Goal: Task Accomplishment & Management: Manage account settings

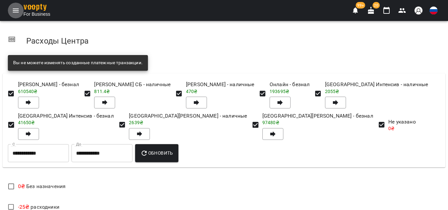
click at [12, 10] on icon "Menu" at bounding box center [16, 11] width 8 height 8
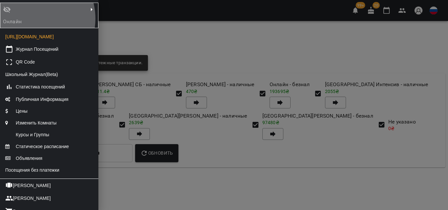
click at [30, 19] on div "Онлайн" at bounding box center [17, 15] width 31 height 22
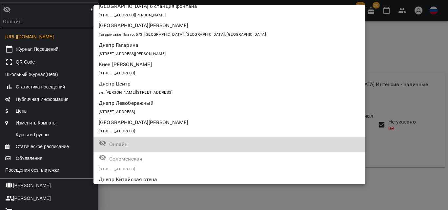
scroll to position [549, 0]
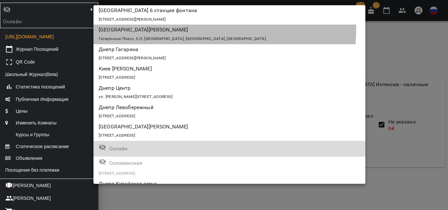
click at [119, 28] on p "[GEOGRAPHIC_DATA][PERSON_NAME]" at bounding box center [207, 30] width 217 height 8
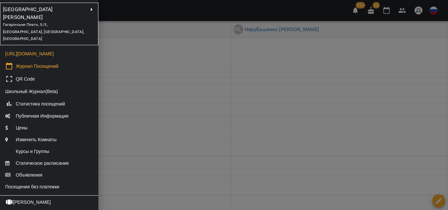
click at [149, 85] on div at bounding box center [224, 105] width 448 height 210
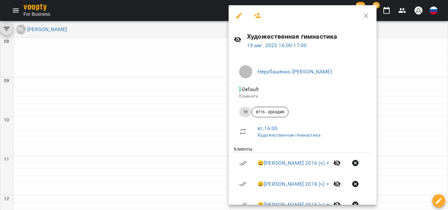
click at [257, 15] on icon "button" at bounding box center [257, 15] width 7 height 5
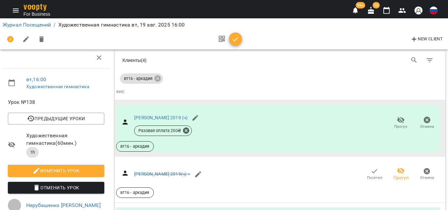
scroll to position [98, 0]
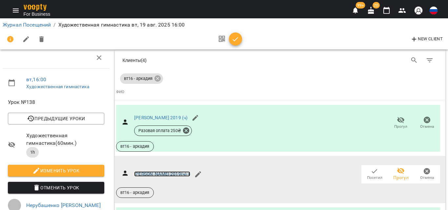
click at [149, 171] on link "Кауфман Габриэлла 2019(ч) +" at bounding box center [162, 173] width 56 height 5
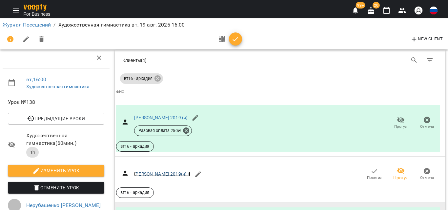
scroll to position [131, 0]
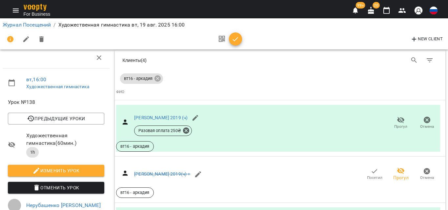
click at [44, 26] on link "Журнал Посещений" at bounding box center [27, 25] width 48 height 6
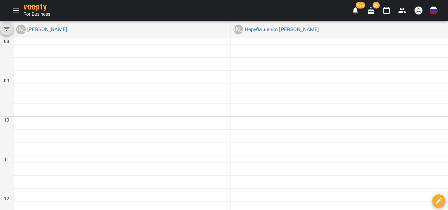
scroll to position [328, 0]
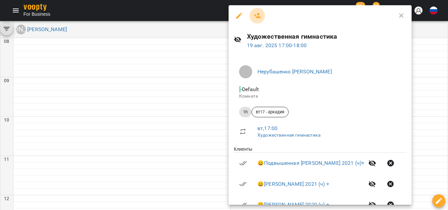
click at [263, 11] on button "button" at bounding box center [257, 16] width 16 height 16
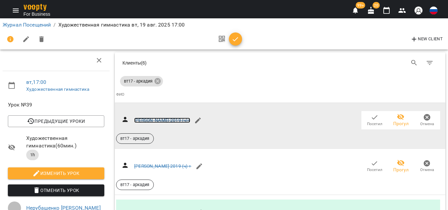
click at [161, 120] on link "Банішевська Ріната 2019 (ч)+" at bounding box center [162, 120] width 56 height 5
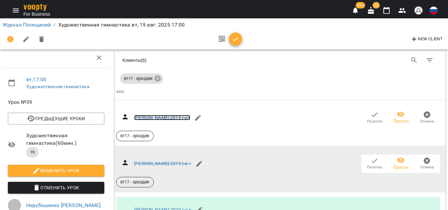
scroll to position [66, 0]
click at [145, 161] on link "Виноградова Виктория 2019 (ч) +" at bounding box center [162, 163] width 57 height 5
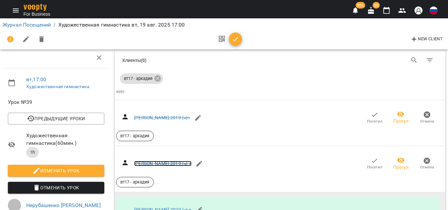
scroll to position [98, 0]
click at [147, 207] on link "Галюк Анна 2020 (ч) +" at bounding box center [162, 209] width 57 height 5
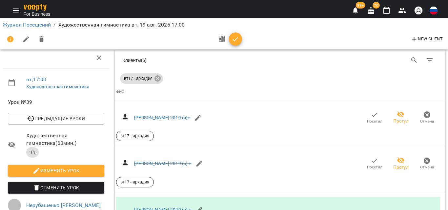
scroll to position [426, 0]
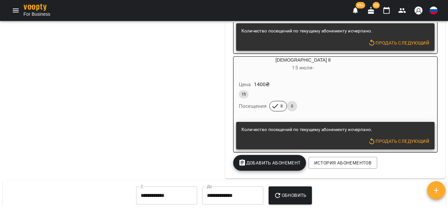
scroll to position [1066, 0]
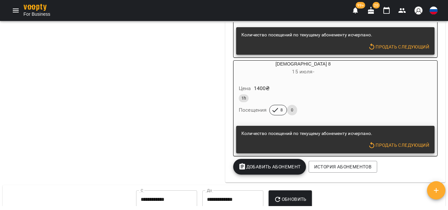
click at [292, 75] on span "15 июля -" at bounding box center [303, 72] width 22 height 6
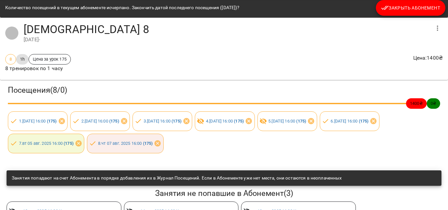
scroll to position [47, 0]
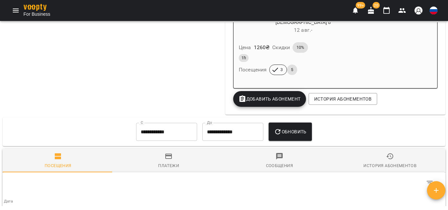
scroll to position [1508, 0]
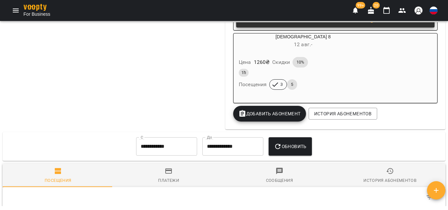
scroll to position [1606, 0]
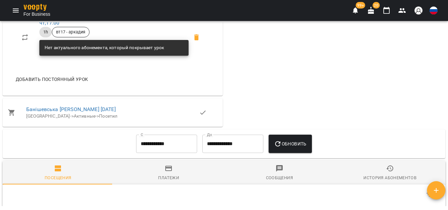
scroll to position [393, 0]
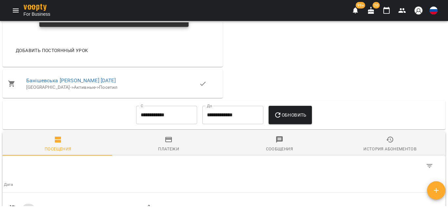
click at [148, 122] on input "**********" at bounding box center [166, 115] width 61 height 18
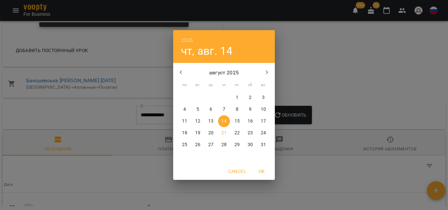
click at [236, 97] on p "1" at bounding box center [237, 97] width 3 height 7
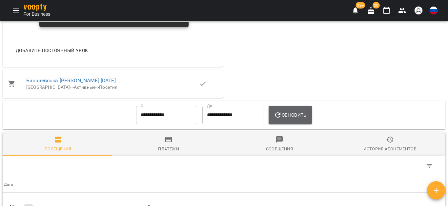
click at [280, 118] on icon "button" at bounding box center [277, 114] width 5 height 5
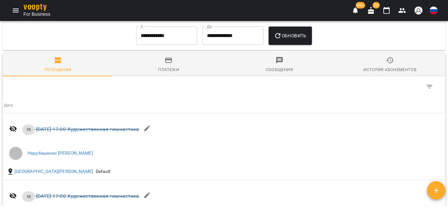
scroll to position [375, 0]
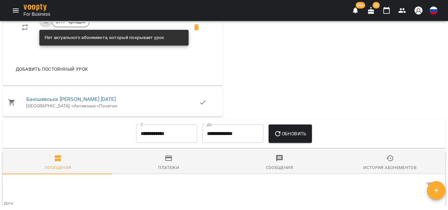
click at [156, 126] on div "**********" at bounding box center [224, 133] width 443 height 29
click at [156, 132] on input "**********" at bounding box center [166, 134] width 61 height 18
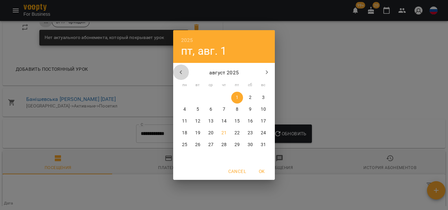
click at [180, 70] on icon "button" at bounding box center [181, 73] width 8 height 8
click at [199, 95] on p "1" at bounding box center [197, 97] width 3 height 7
type input "**********"
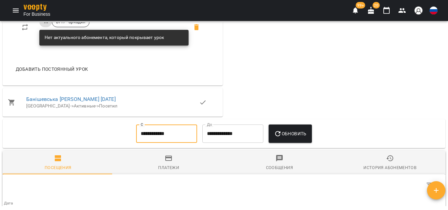
click at [301, 143] on button "Обновить" at bounding box center [289, 134] width 43 height 18
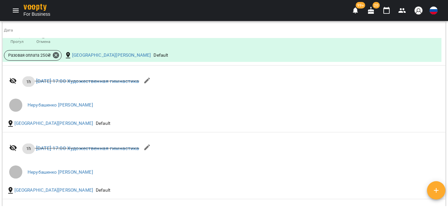
scroll to position [1293, 0]
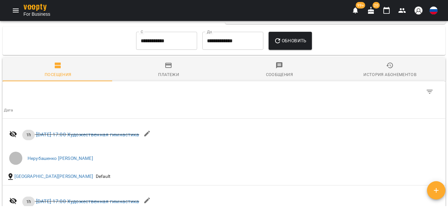
scroll to position [1230, 0]
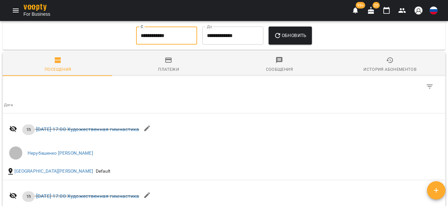
click at [157, 45] on input "**********" at bounding box center [166, 36] width 61 height 18
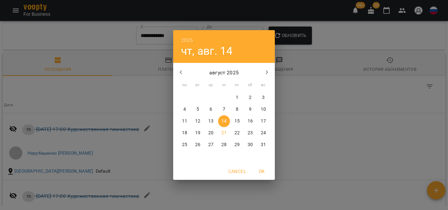
drag, startPoint x: 234, startPoint y: 95, endPoint x: 270, endPoint y: 59, distance: 50.8
click at [235, 95] on span "1" at bounding box center [237, 97] width 12 height 7
type input "**********"
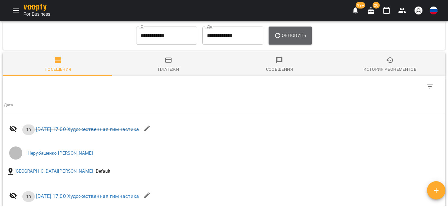
click at [288, 39] on span "Обновить" at bounding box center [290, 35] width 33 height 8
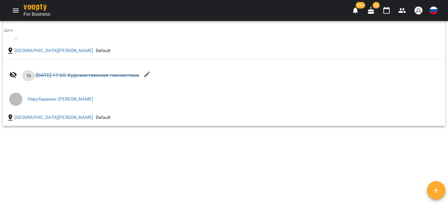
scroll to position [1562, 0]
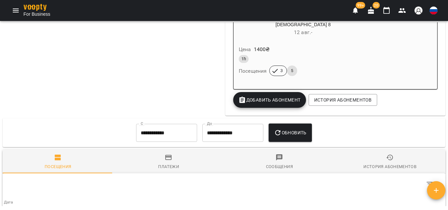
scroll to position [885, 0]
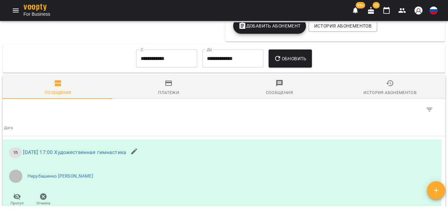
scroll to position [1082, 0]
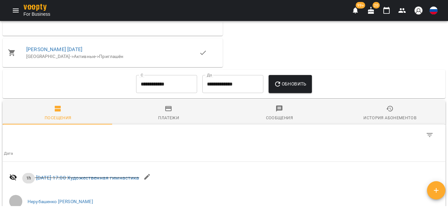
scroll to position [426, 0]
click at [182, 78] on div "**********" at bounding box center [166, 84] width 66 height 24
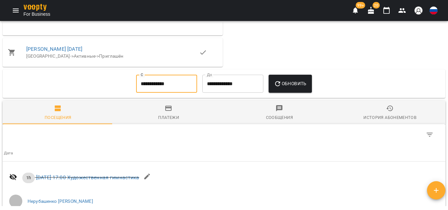
click at [181, 89] on input "**********" at bounding box center [166, 84] width 61 height 18
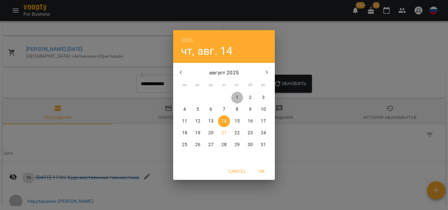
click at [238, 95] on p "1" at bounding box center [237, 97] width 3 height 7
type input "**********"
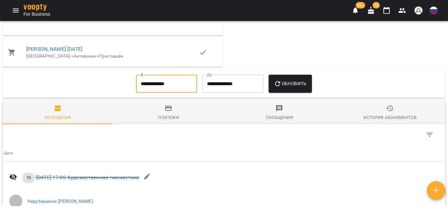
click at [289, 84] on span "Обновить" at bounding box center [290, 84] width 33 height 8
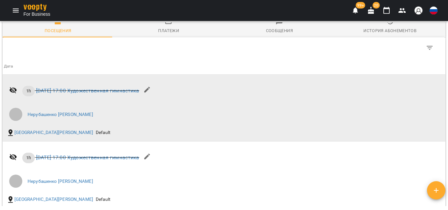
scroll to position [468, 0]
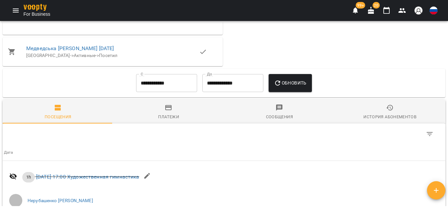
scroll to position [426, 0]
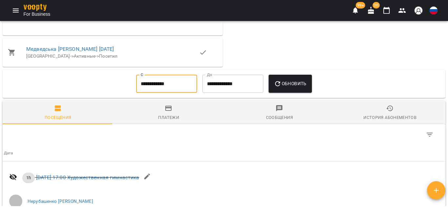
click at [187, 82] on input "**********" at bounding box center [166, 84] width 61 height 18
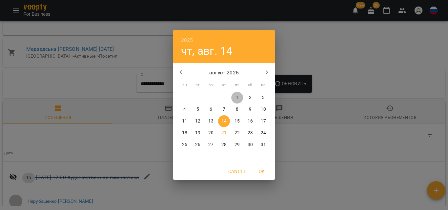
click at [239, 97] on span "1" at bounding box center [237, 97] width 12 height 7
type input "**********"
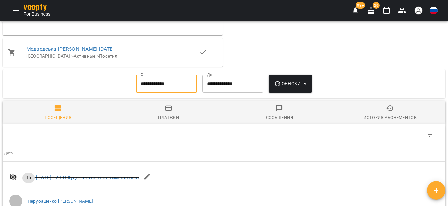
click at [279, 92] on button "Обновить" at bounding box center [289, 84] width 43 height 18
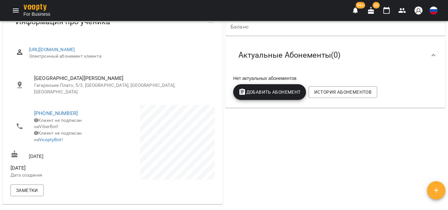
scroll to position [0, 0]
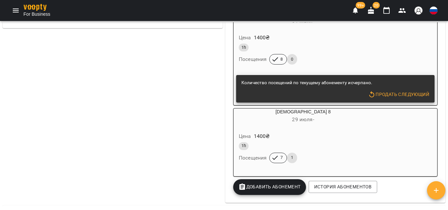
scroll to position [524, 0]
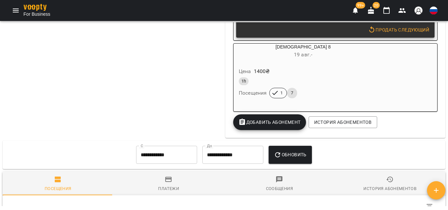
scroll to position [787, 0]
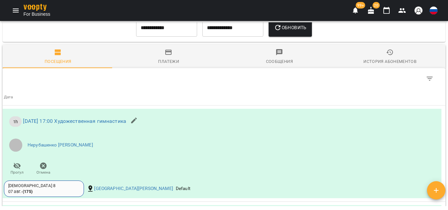
scroll to position [918, 0]
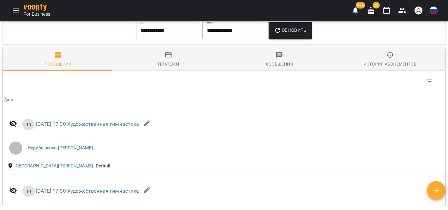
scroll to position [852, 0]
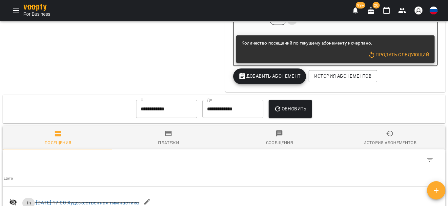
scroll to position [468, 0]
